Goal: Contribute content

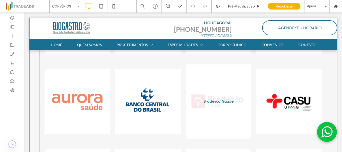
scroll to position [125, 0]
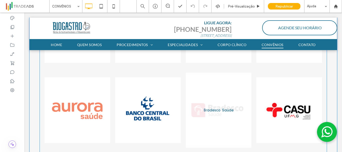
click at [213, 112] on link at bounding box center [219, 110] width 70 height 80
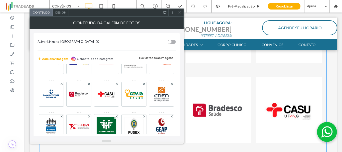
scroll to position [25, 0]
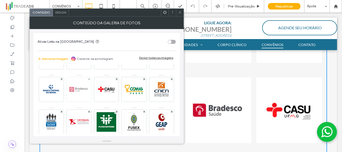
click at [91, 87] on img at bounding box center [79, 89] width 25 height 25
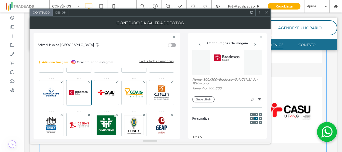
scroll to position [12, 0]
click at [201, 100] on button "Substituir" at bounding box center [203, 100] width 22 height 6
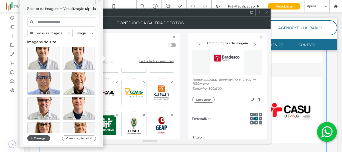
click at [45, 137] on button "Carregar" at bounding box center [38, 138] width 23 height 6
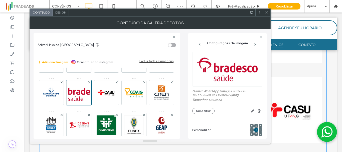
scroll to position [0, 0]
click at [269, 13] on div at bounding box center [267, 13] width 8 height 8
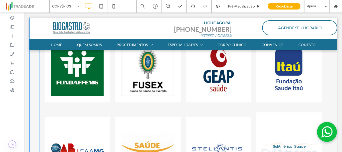
scroll to position [325, 0]
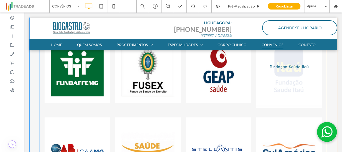
click at [274, 94] on link at bounding box center [289, 70] width 70 height 80
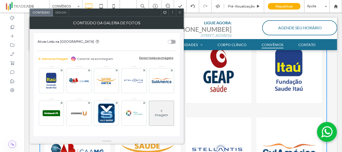
scroll to position [100, 0]
click at [56, 59] on button "Adicionar Imagem" at bounding box center [53, 59] width 31 height 6
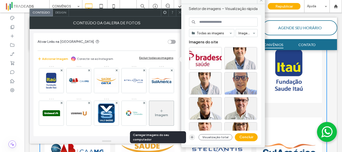
click at [191, 137] on icon "button" at bounding box center [192, 137] width 4 height 4
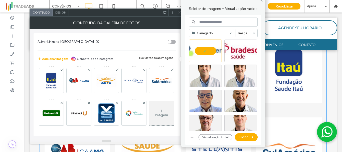
drag, startPoint x: 248, startPoint y: 136, endPoint x: 177, endPoint y: 16, distance: 139.7
click at [246, 135] on button "Concluir" at bounding box center [246, 137] width 23 height 8
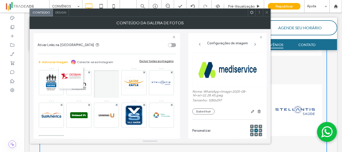
scroll to position [68, 0]
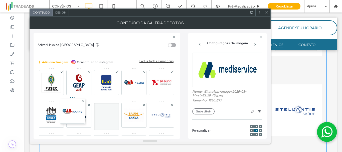
drag, startPoint x: 51, startPoint y: 82, endPoint x: 58, endPoint y: 159, distance: 77.2
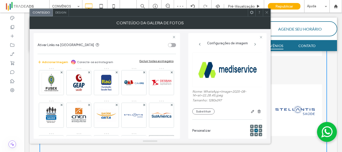
click at [267, 12] on icon at bounding box center [267, 13] width 4 height 4
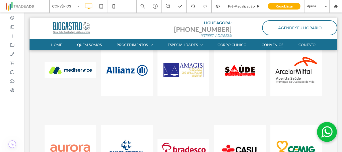
scroll to position [85, 0]
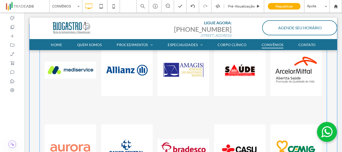
click at [74, 70] on link at bounding box center [70, 70] width 55 height 80
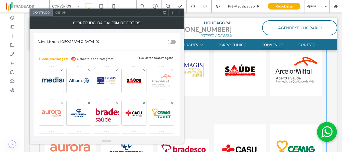
scroll to position [0, 0]
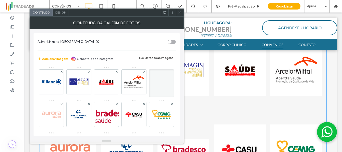
drag, startPoint x: 50, startPoint y: 76, endPoint x: 44, endPoint y: 115, distance: 39.5
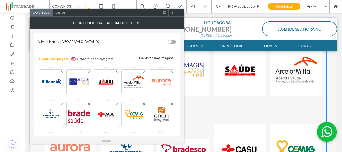
click at [178, 13] on icon at bounding box center [180, 13] width 4 height 4
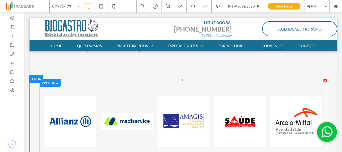
scroll to position [35, 0]
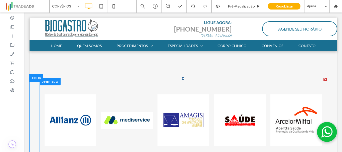
click at [143, 125] on link at bounding box center [126, 120] width 55 height 80
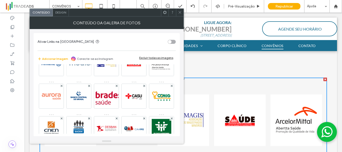
scroll to position [0, 0]
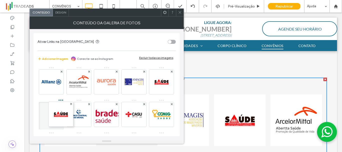
drag, startPoint x: 78, startPoint y: 83, endPoint x: 176, endPoint y: 8, distance: 123.7
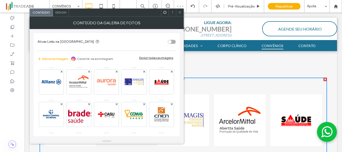
click at [180, 12] on icon at bounding box center [180, 13] width 4 height 4
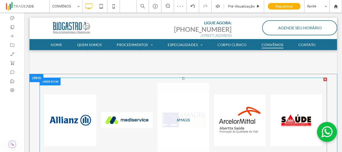
scroll to position [60, 0]
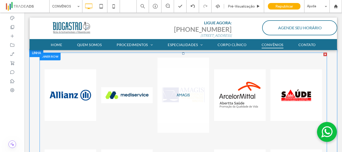
click at [155, 75] on li "AMAGIS Button" at bounding box center [183, 95] width 57 height 80
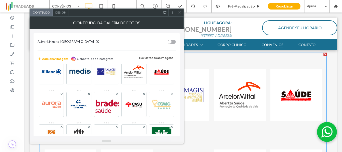
scroll to position [0, 0]
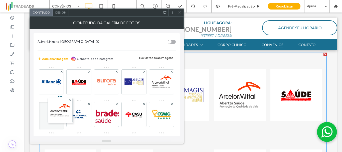
drag, startPoint x: 82, startPoint y: 86, endPoint x: 61, endPoint y: 162, distance: 78.9
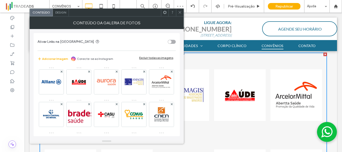
click at [181, 13] on icon at bounding box center [180, 13] width 4 height 4
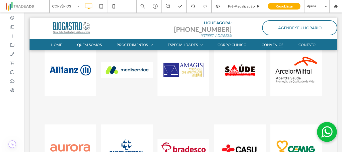
scroll to position [84, 0]
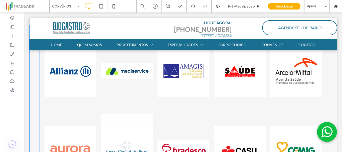
click at [120, 118] on link at bounding box center [126, 152] width 55 height 80
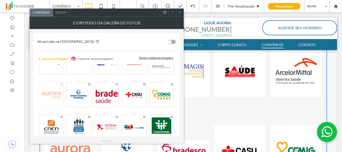
scroll to position [0, 0]
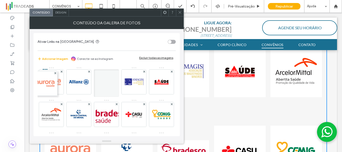
drag, startPoint x: 105, startPoint y: 93, endPoint x: 341, endPoint y: 106, distance: 236.1
click at [180, 12] on use at bounding box center [179, 12] width 3 height 3
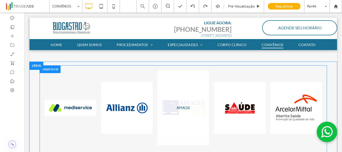
scroll to position [75, 0]
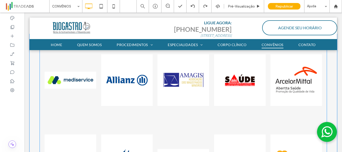
click at [96, 101] on li "Button" at bounding box center [70, 80] width 57 height 80
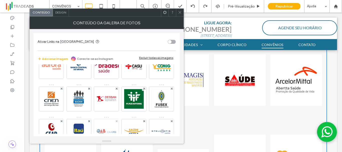
scroll to position [0, 0]
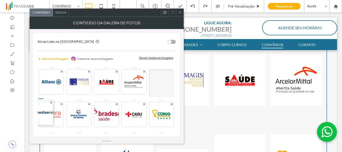
drag, startPoint x: 78, startPoint y: 92, endPoint x: 49, endPoint y: 144, distance: 59.8
click at [53, 135] on div "Ativar Links na Galeria de Imagens Adicionar Imagem Conecte-se ao Instagram Exc…" at bounding box center [107, 84] width 146 height 103
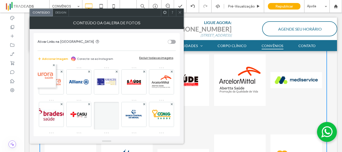
drag, startPoint x: 56, startPoint y: 68, endPoint x: 32, endPoint y: 112, distance: 50.4
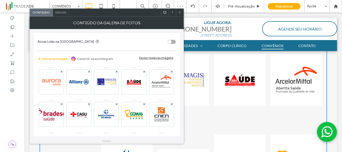
click at [179, 12] on use at bounding box center [179, 12] width 3 height 3
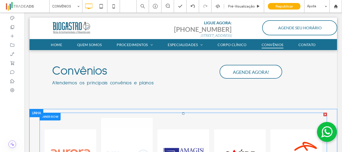
scroll to position [50, 0]
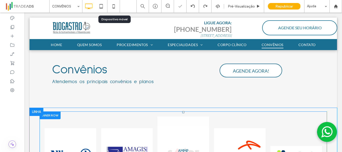
click at [175, 114] on link at bounding box center [183, 154] width 55 height 80
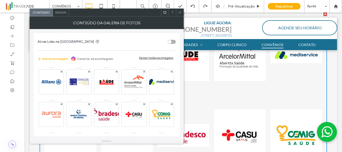
scroll to position [25, 0]
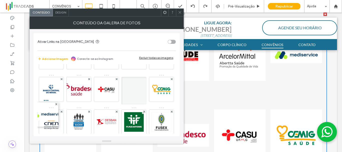
drag, startPoint x: 50, startPoint y: 88, endPoint x: 42, endPoint y: 162, distance: 74.5
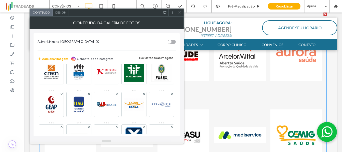
scroll to position [0, 0]
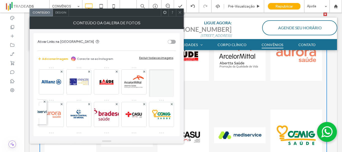
drag, startPoint x: 54, startPoint y: 80, endPoint x: 18, endPoint y: 117, distance: 51.3
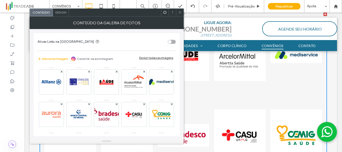
click at [179, 14] on icon at bounding box center [180, 13] width 4 height 4
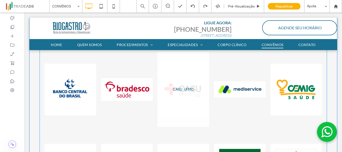
scroll to position [150, 0]
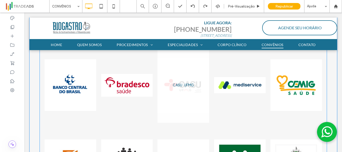
click at [190, 105] on link at bounding box center [183, 85] width 55 height 80
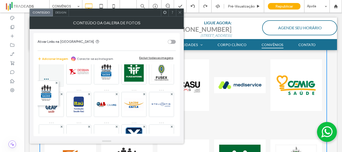
scroll to position [43, 0]
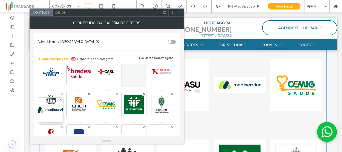
drag, startPoint x: 50, startPoint y: 77, endPoint x: 62, endPoint y: 86, distance: 14.9
click at [180, 14] on span at bounding box center [180, 13] width 4 height 8
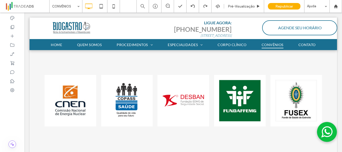
scroll to position [216, 0]
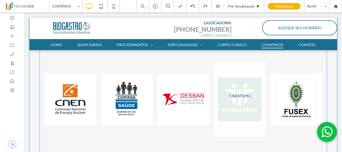
click at [258, 62] on link at bounding box center [239, 100] width 55 height 80
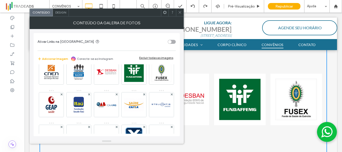
scroll to position [75, 0]
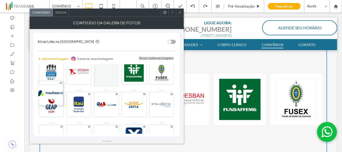
drag, startPoint x: 47, startPoint y: 76, endPoint x: 40, endPoint y: 113, distance: 37.4
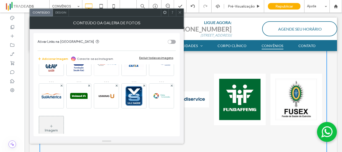
scroll to position [100, 0]
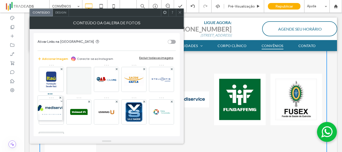
drag, startPoint x: 80, startPoint y: 93, endPoint x: 43, endPoint y: 149, distance: 67.6
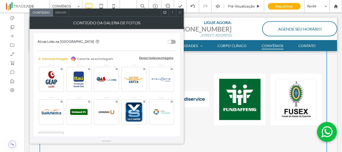
scroll to position [3, 0]
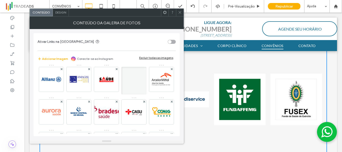
click at [181, 12] on icon at bounding box center [180, 13] width 4 height 4
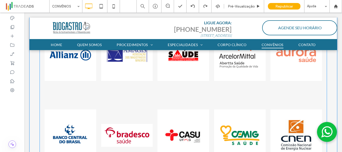
scroll to position [225, 0]
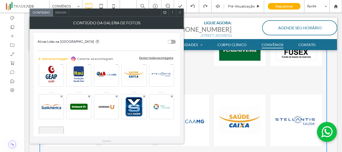
scroll to position [100, 0]
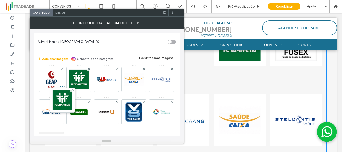
drag, startPoint x: 51, startPoint y: 81, endPoint x: 91, endPoint y: 91, distance: 40.8
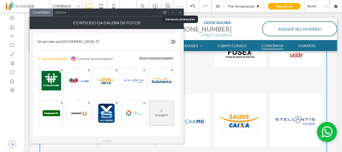
click at [181, 14] on icon at bounding box center [180, 13] width 4 height 4
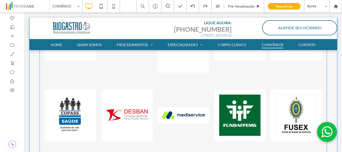
scroll to position [225, 0]
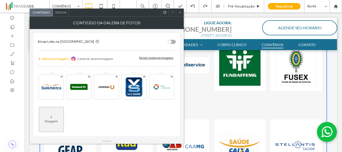
scroll to position [100, 0]
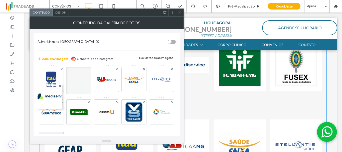
drag, startPoint x: 56, startPoint y: 85, endPoint x: 50, endPoint y: 117, distance: 32.0
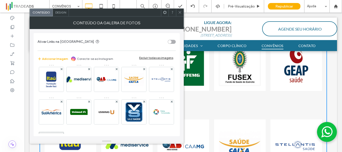
click at [182, 14] on div at bounding box center [180, 13] width 8 height 8
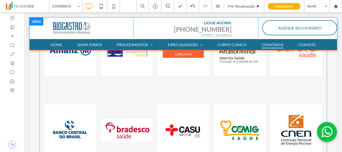
scroll to position [0, 0]
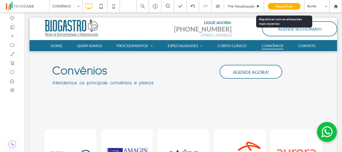
click at [288, 7] on span "Republicar" at bounding box center [284, 6] width 18 height 4
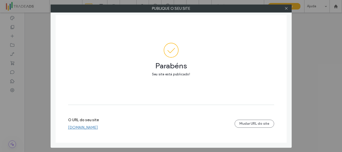
click at [288, 8] on icon at bounding box center [286, 9] width 4 height 4
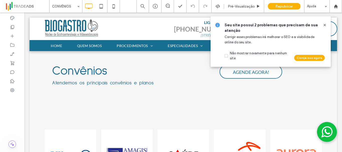
click at [325, 25] on use at bounding box center [324, 25] width 2 height 2
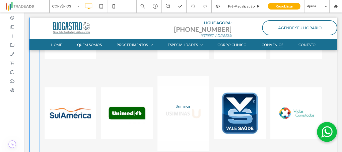
scroll to position [325, 0]
